Goal: Task Accomplishment & Management: Complete application form

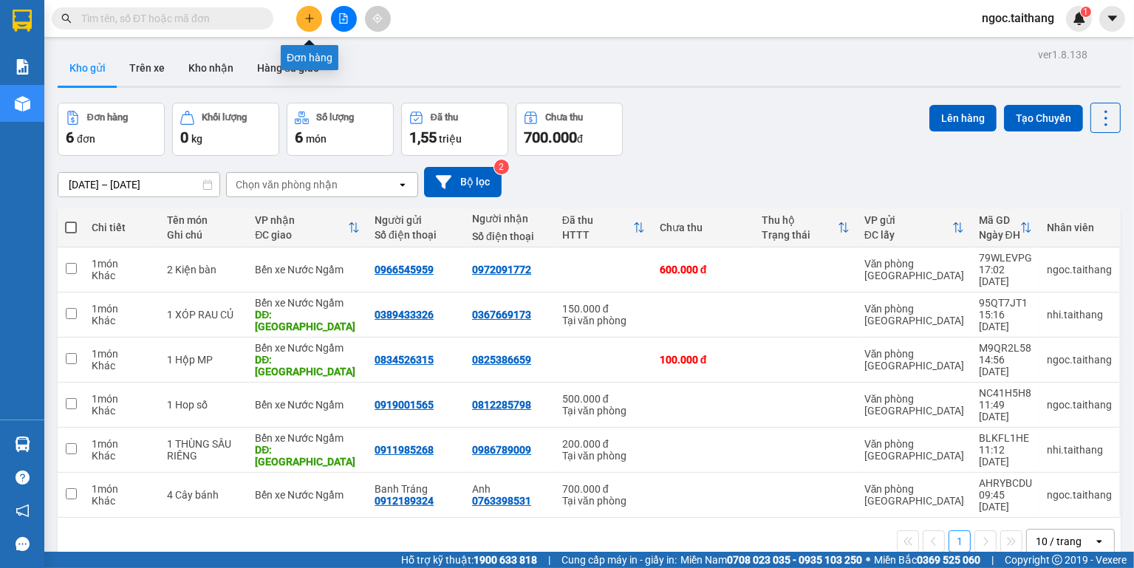
click at [312, 10] on button at bounding box center [309, 19] width 26 height 26
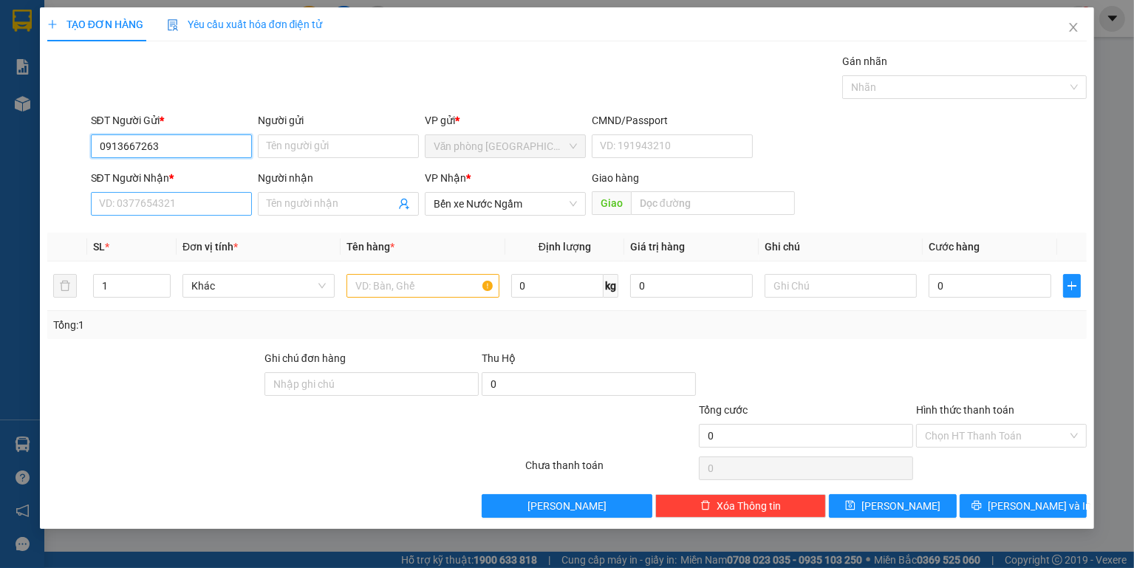
type input "0913667263"
click at [145, 199] on input "SĐT Người Nhận *" at bounding box center [171, 204] width 161 height 24
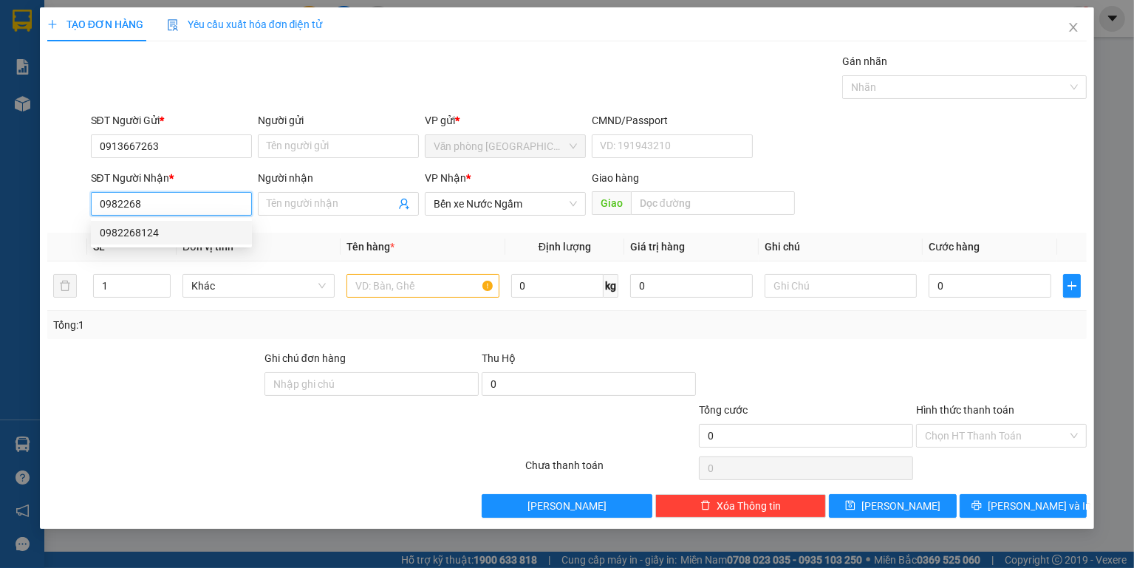
click at [146, 233] on div "0982268124" at bounding box center [171, 233] width 143 height 16
type input "0982268124"
type input "100.000"
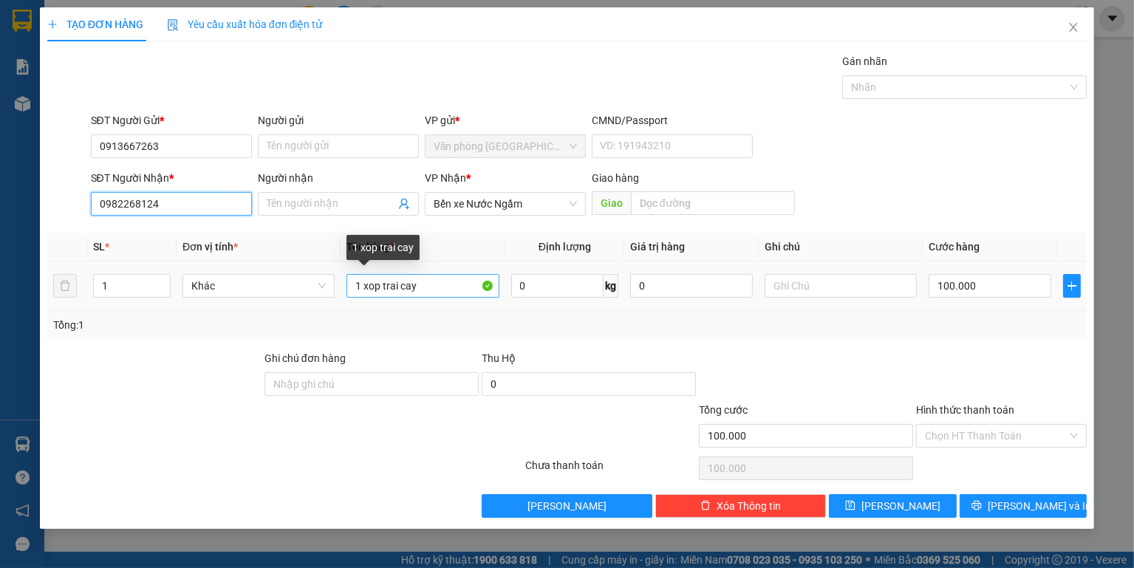
type input "0982268124"
drag, startPoint x: 429, startPoint y: 289, endPoint x: 383, endPoint y: 284, distance: 46.7
click at [383, 284] on input "1 xop trai cay" at bounding box center [422, 286] width 152 height 24
type input "1 xop sr"
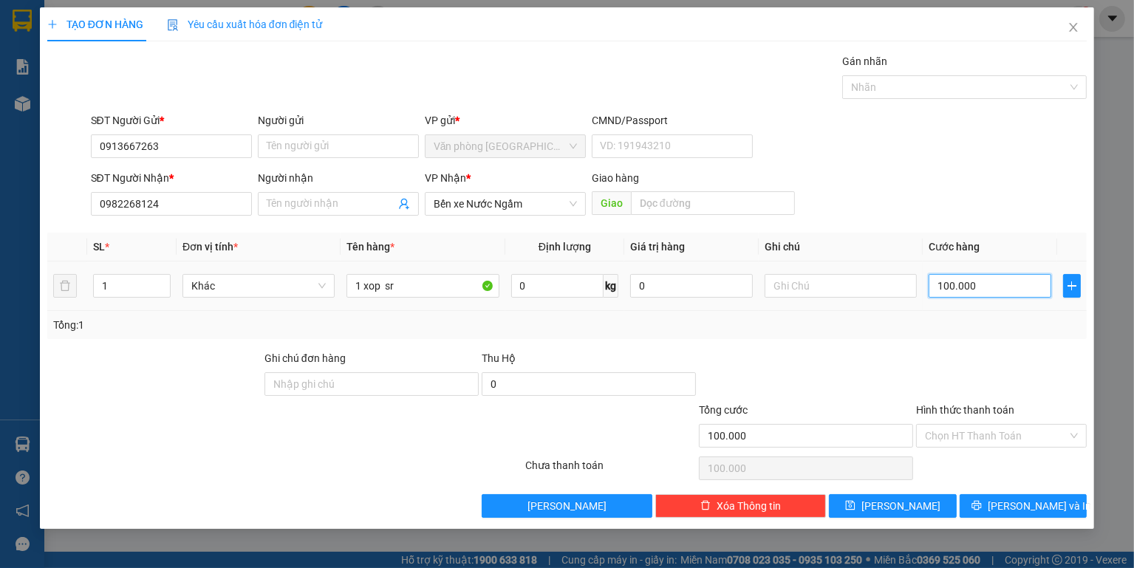
click at [982, 284] on input "100.000" at bounding box center [989, 286] width 123 height 24
type input "1"
type input "15"
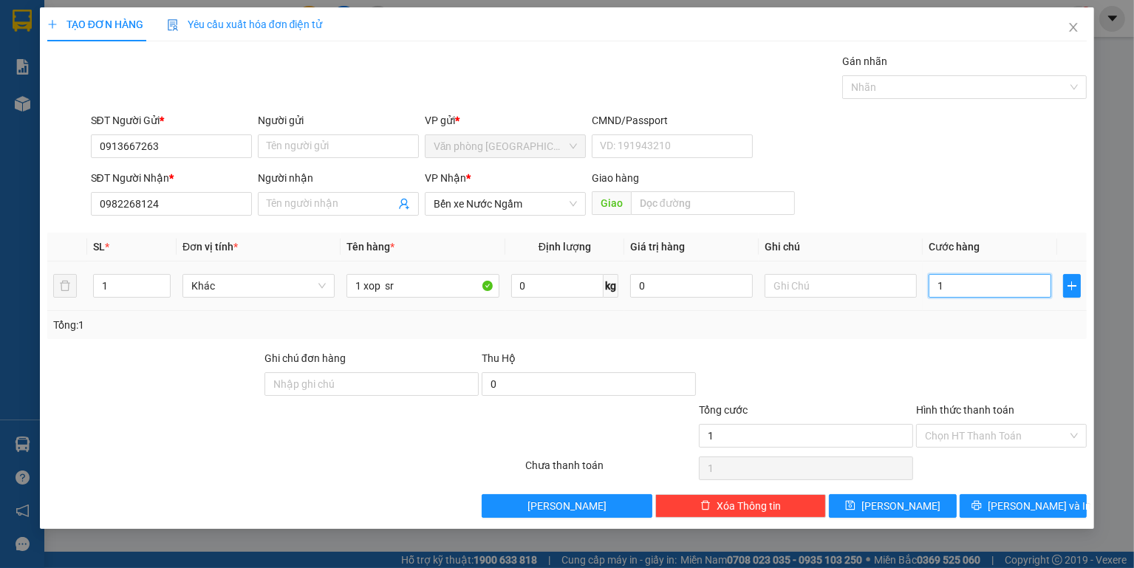
type input "15"
type input "150"
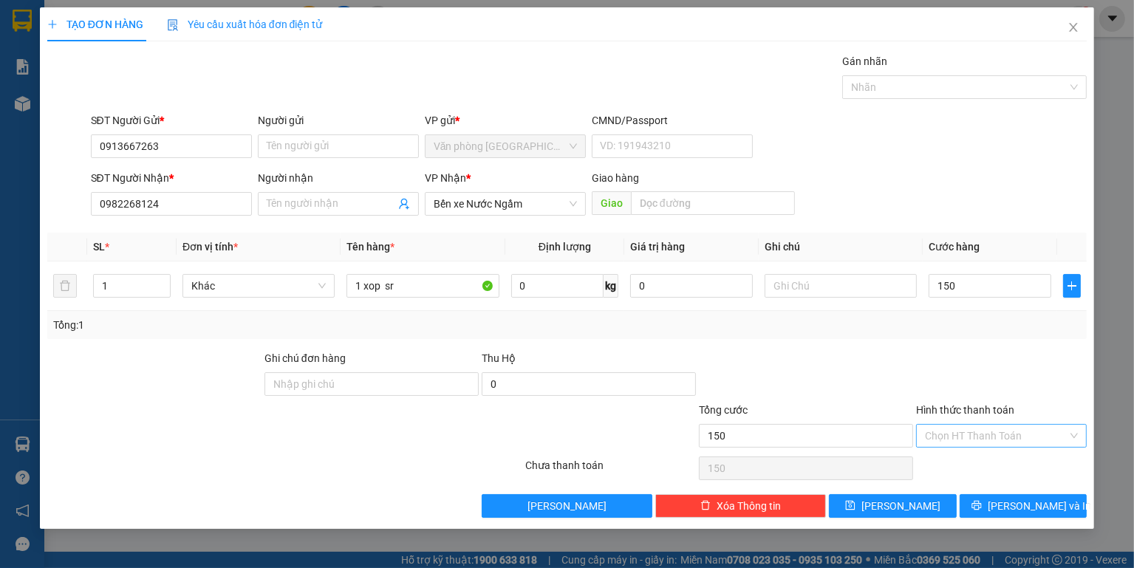
type input "150.000"
click at [1009, 429] on input "Hình thức thanh toán" at bounding box center [996, 436] width 143 height 22
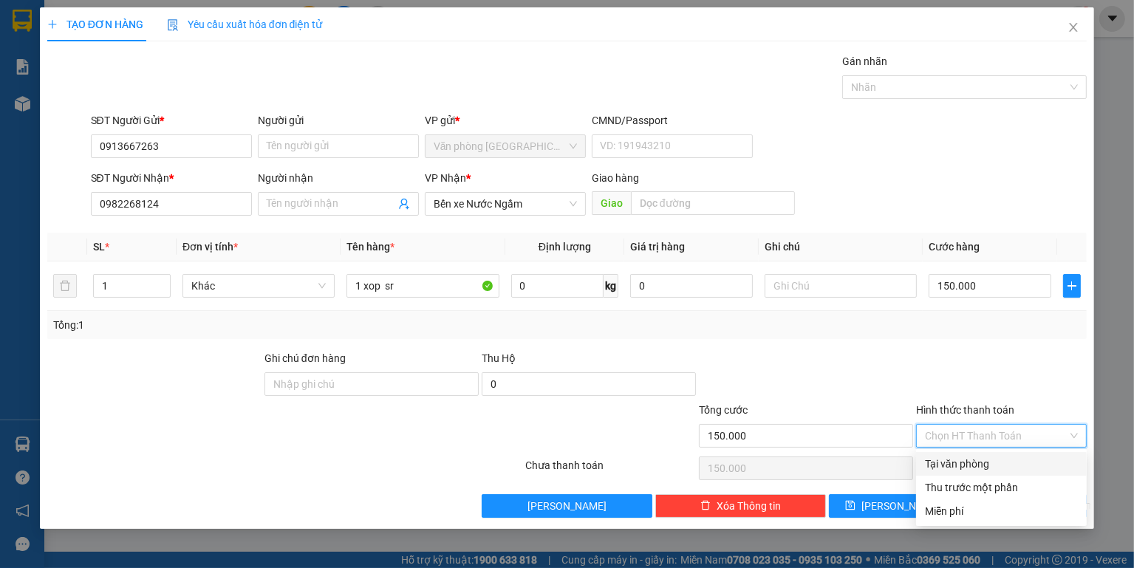
click at [987, 461] on div "Tại văn phòng" at bounding box center [1001, 464] width 153 height 16
type input "0"
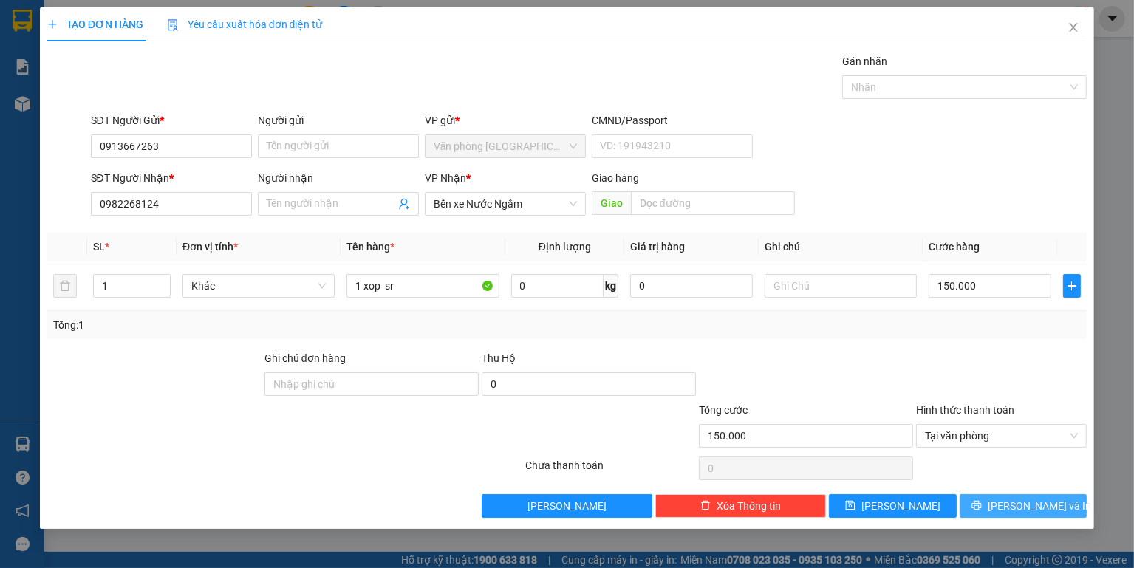
click at [1005, 511] on button "[PERSON_NAME] và In" at bounding box center [1022, 506] width 127 height 24
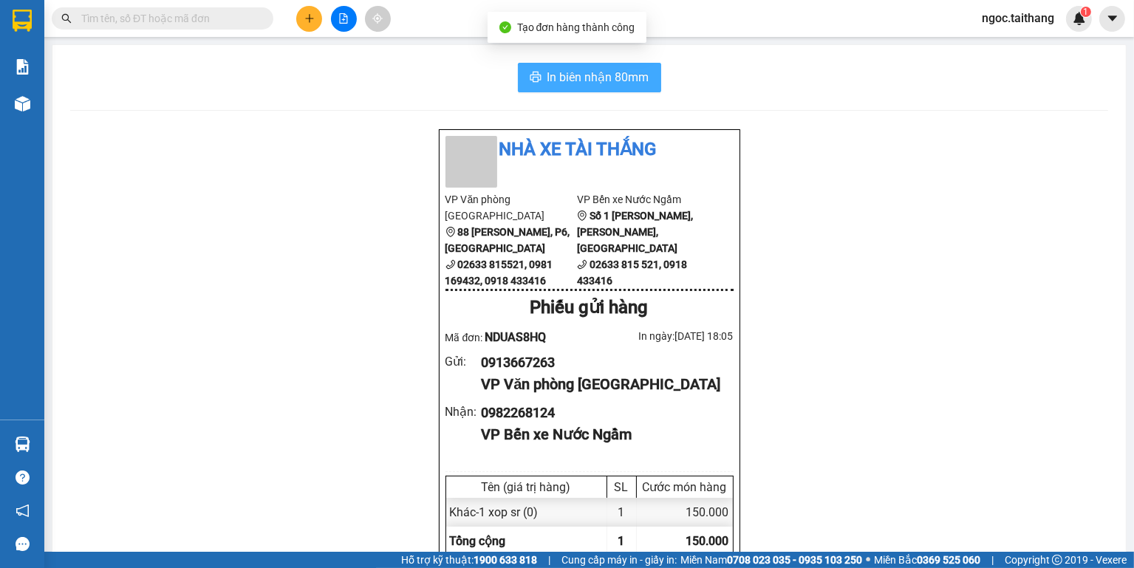
click at [552, 72] on span "In biên nhận 80mm" at bounding box center [598, 77] width 102 height 18
